Goal: Task Accomplishment & Management: Complete application form

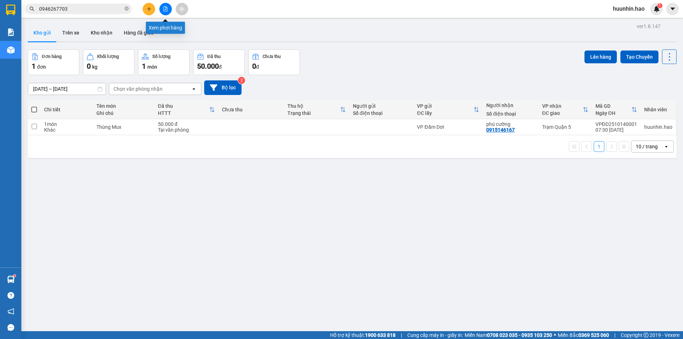
scroll to position [33, 0]
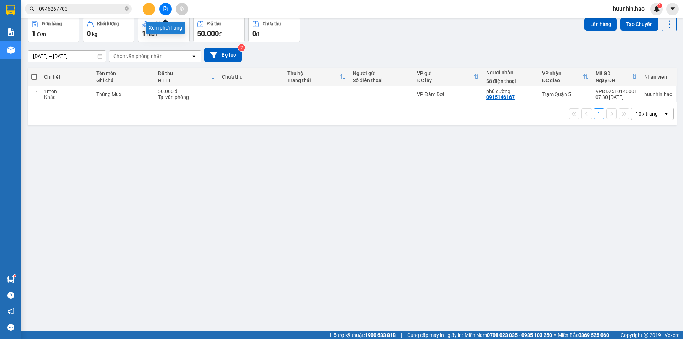
click at [151, 10] on icon "plus" at bounding box center [149, 8] width 5 height 5
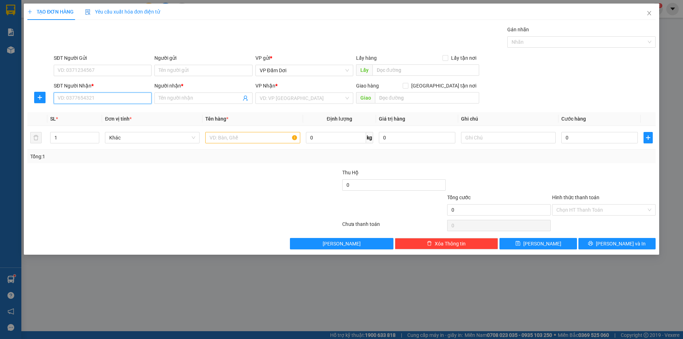
click at [124, 95] on input "SĐT Người Nhận *" at bounding box center [103, 98] width 98 height 11
type input "0359309124"
click at [191, 103] on span at bounding box center [203, 98] width 98 height 11
type input "DUONG SUNG"
click at [316, 102] on input "search" at bounding box center [302, 98] width 84 height 11
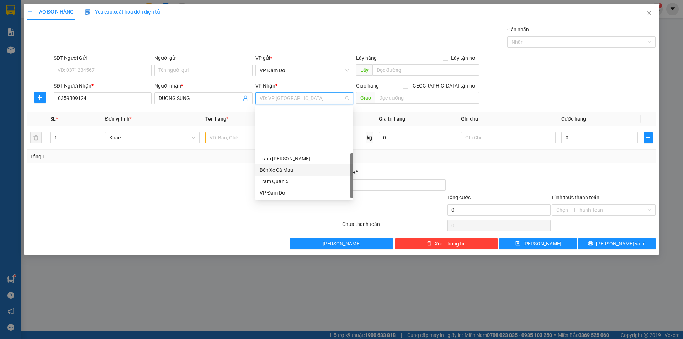
scroll to position [57, 0]
click at [295, 169] on div "VP [PERSON_NAME]" at bounding box center [304, 170] width 89 height 8
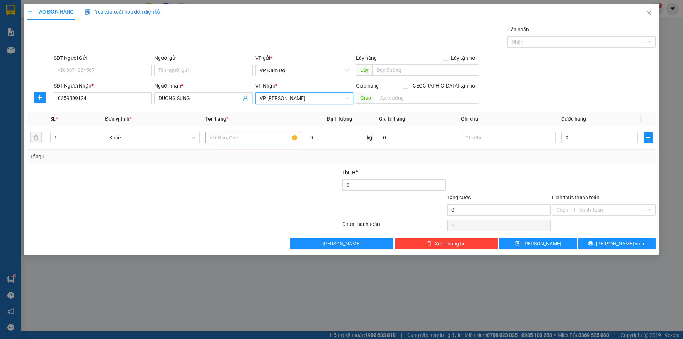
click at [256, 199] on div at bounding box center [289, 206] width 105 height 25
click at [250, 138] on input "text" at bounding box center [252, 137] width 95 height 11
type input "1 CỤC"
drag, startPoint x: 263, startPoint y: 180, endPoint x: 286, endPoint y: 178, distance: 23.3
click at [275, 180] on div at bounding box center [289, 181] width 105 height 25
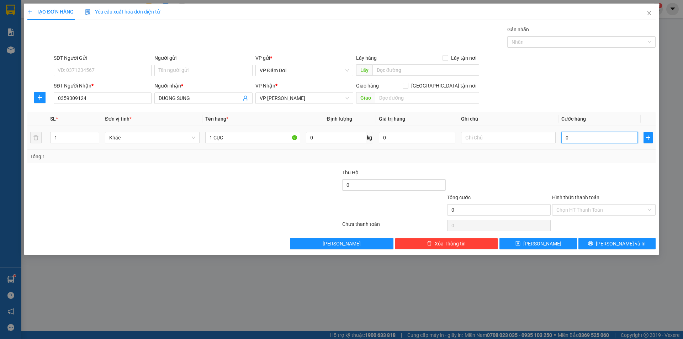
click at [585, 141] on input "0" at bounding box center [600, 137] width 77 height 11
type input "0"
click at [114, 73] on input "SĐT Người Gửi" at bounding box center [103, 70] width 98 height 11
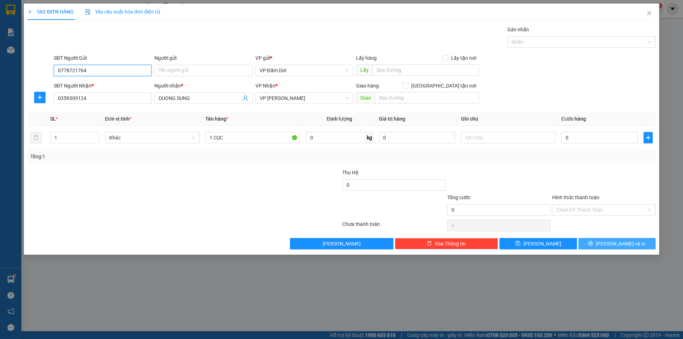
type input "0778721764"
click at [609, 242] on button "[PERSON_NAME] và In" at bounding box center [617, 243] width 77 height 11
click at [604, 241] on button "[PERSON_NAME] và In" at bounding box center [617, 243] width 77 height 11
drag, startPoint x: 581, startPoint y: 128, endPoint x: 582, endPoint y: 137, distance: 9.7
click at [582, 136] on td "0" at bounding box center [600, 138] width 82 height 24
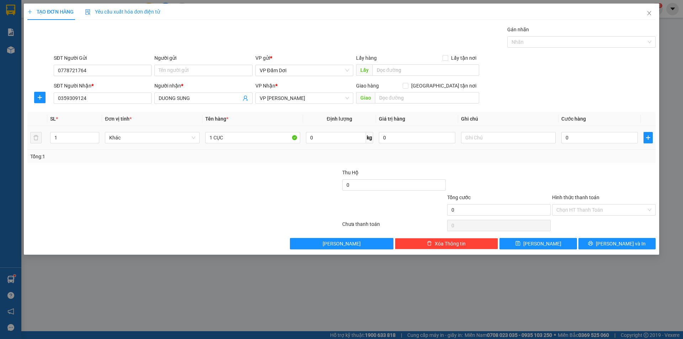
click at [576, 145] on div "0" at bounding box center [600, 138] width 77 height 14
click at [578, 143] on input "0" at bounding box center [600, 137] width 77 height 11
type input "4"
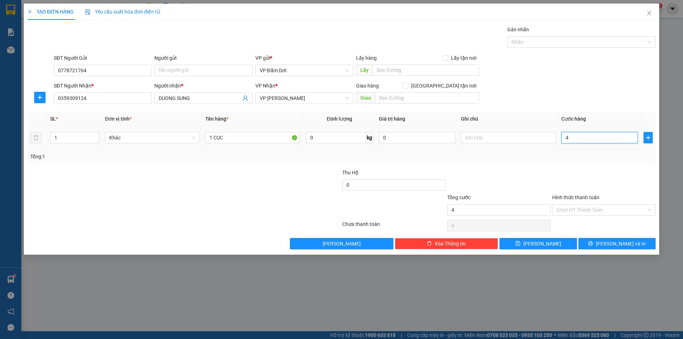
type input "40"
type input "400"
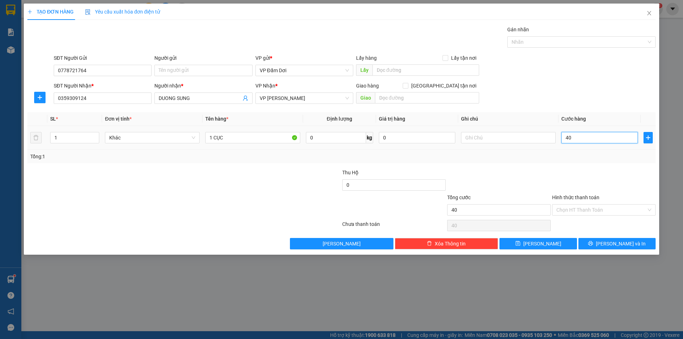
type input "400"
type input "4.000"
type input "40.000"
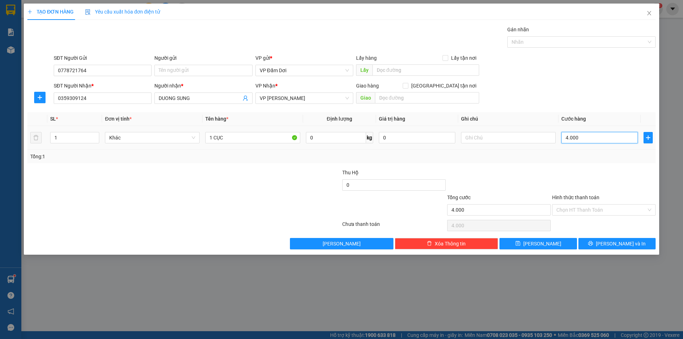
type input "40.000"
type input "400.000"
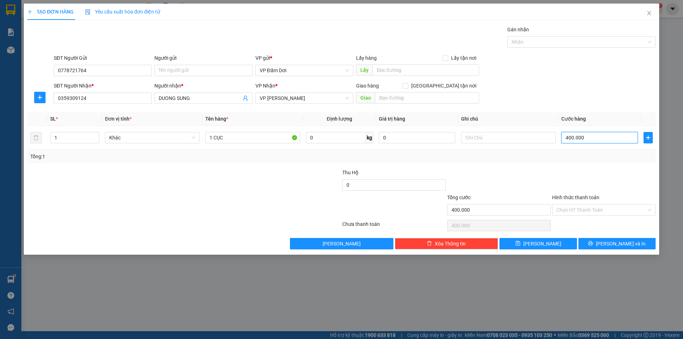
type input "40.000"
